Goal: Find specific page/section: Find specific page/section

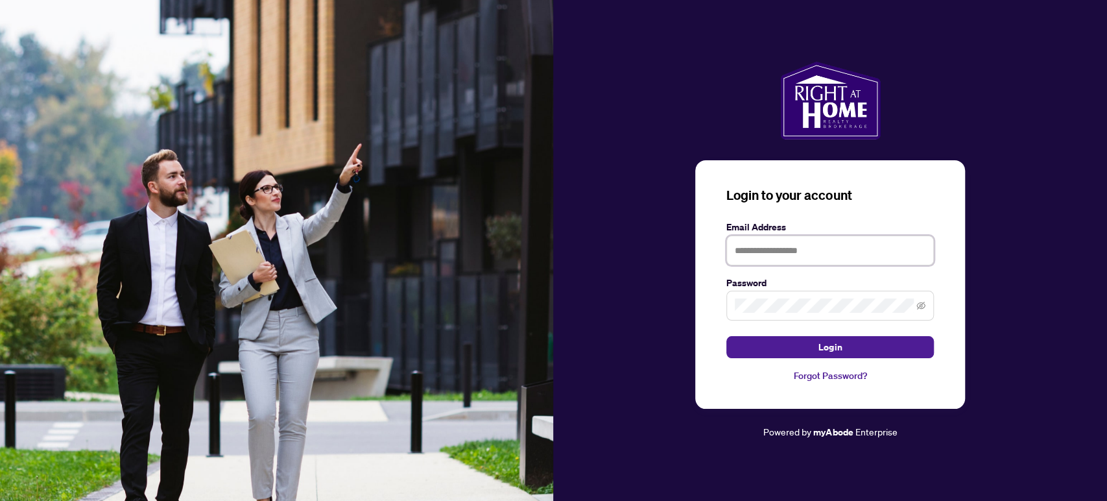
click at [787, 241] on input "text" at bounding box center [831, 250] width 208 height 30
type input "**********"
click at [919, 304] on icon "eye-invisible" at bounding box center [921, 306] width 9 height 8
click at [814, 345] on button "Login" at bounding box center [831, 347] width 208 height 22
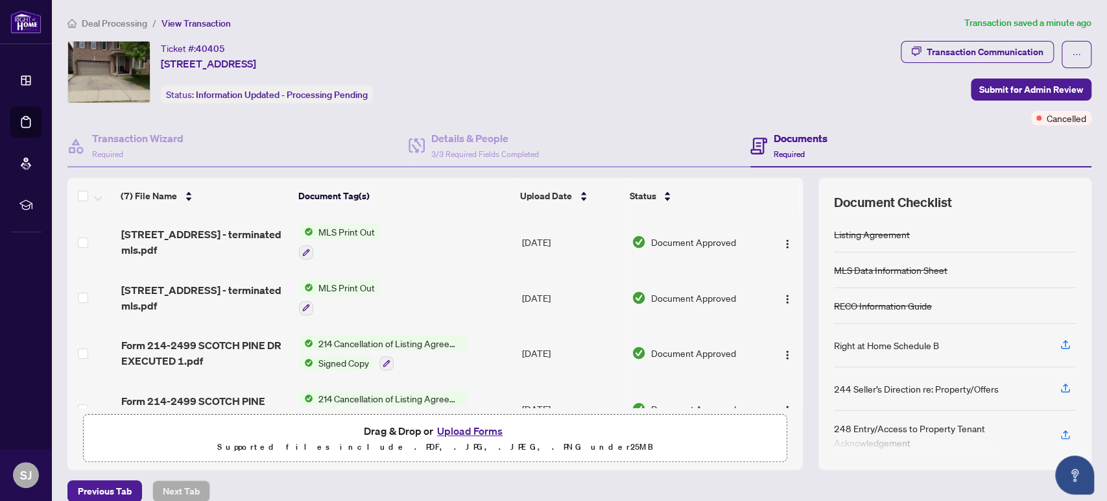
click at [326, 232] on span "MLS Print Out" at bounding box center [346, 231] width 67 height 14
click at [457, 247] on td "MLS Print Out" at bounding box center [405, 242] width 222 height 56
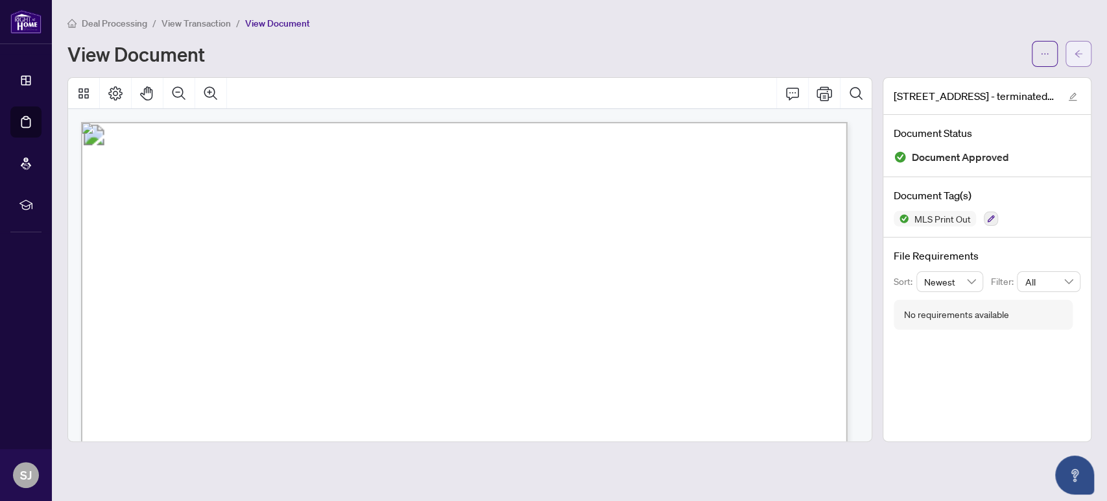
click at [1081, 51] on icon "arrow-left" at bounding box center [1078, 53] width 9 height 9
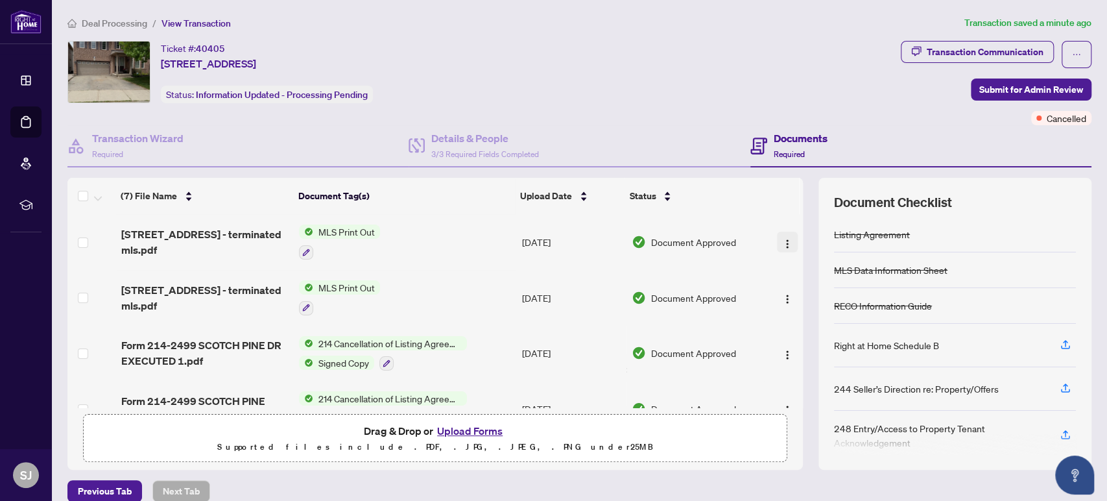
click at [782, 239] on img "button" at bounding box center [787, 244] width 10 height 10
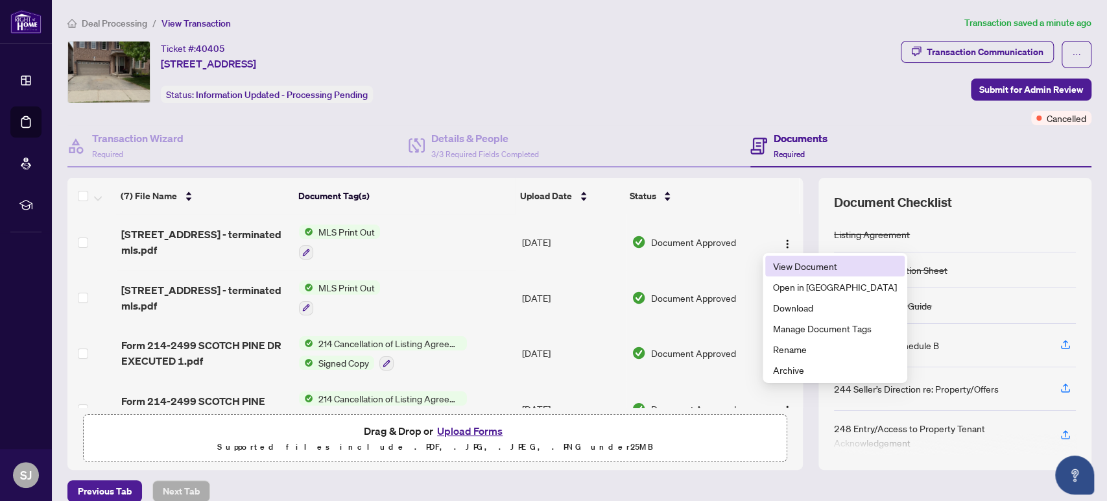
click at [776, 263] on span "View Document" at bounding box center [835, 266] width 124 height 14
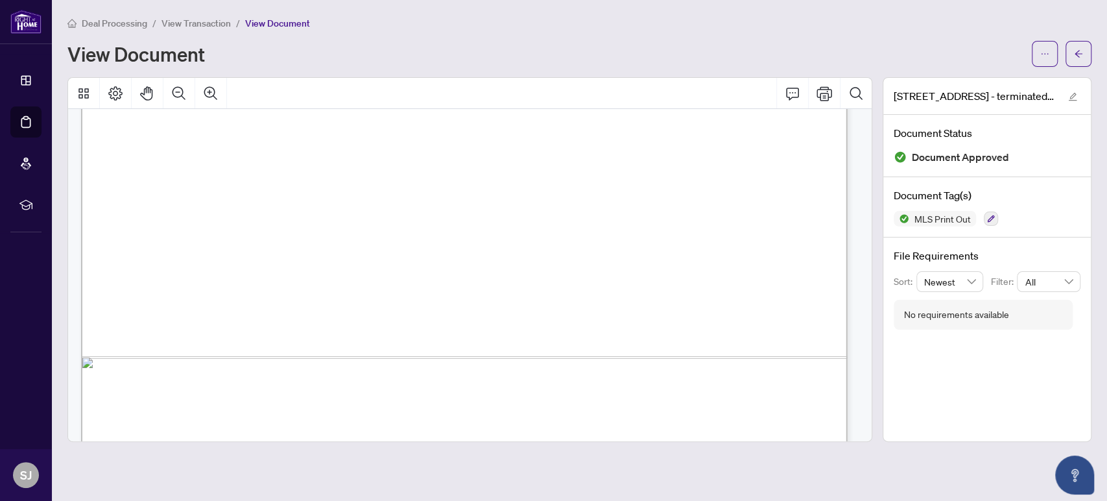
scroll to position [778, 0]
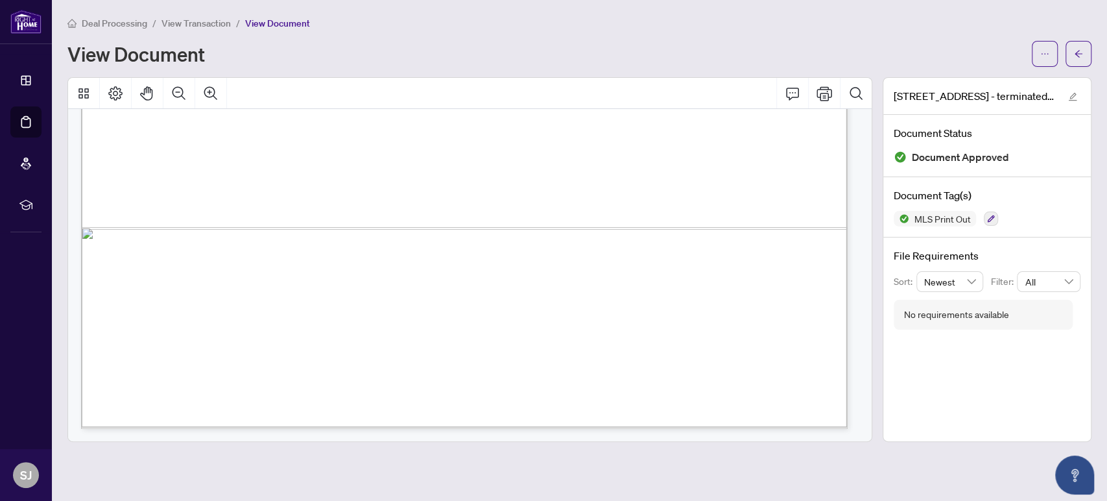
click at [551, 37] on div "Deal Processing / View Transaction / View Document View Document" at bounding box center [579, 41] width 1024 height 51
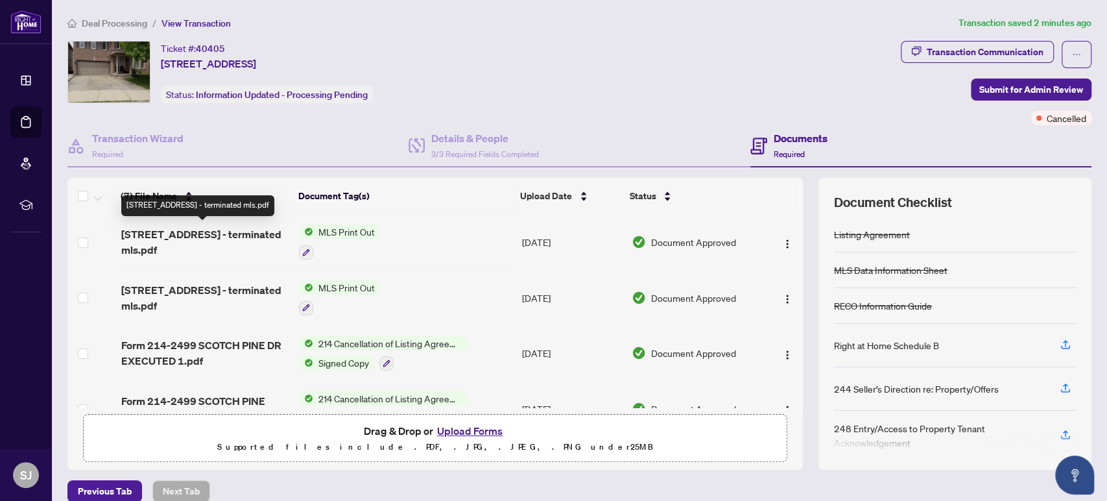
click at [162, 237] on span "[STREET_ADDRESS] - terminated mls.pdf" at bounding box center [205, 241] width 168 height 31
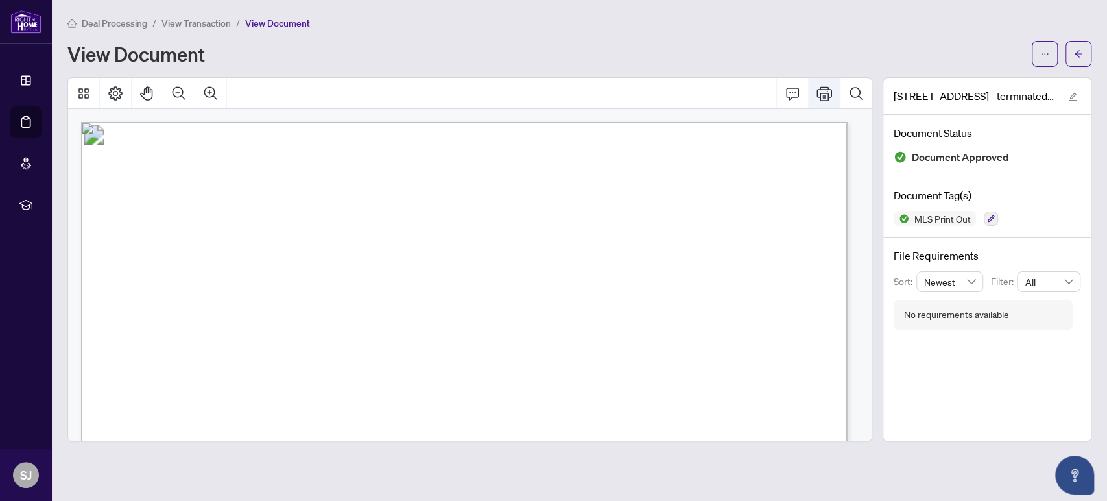
click at [824, 86] on icon "Print" at bounding box center [825, 93] width 16 height 14
click at [721, 36] on div "Deal Processing / View Transaction / View Document View Document" at bounding box center [579, 41] width 1024 height 51
